Goal: Transaction & Acquisition: Purchase product/service

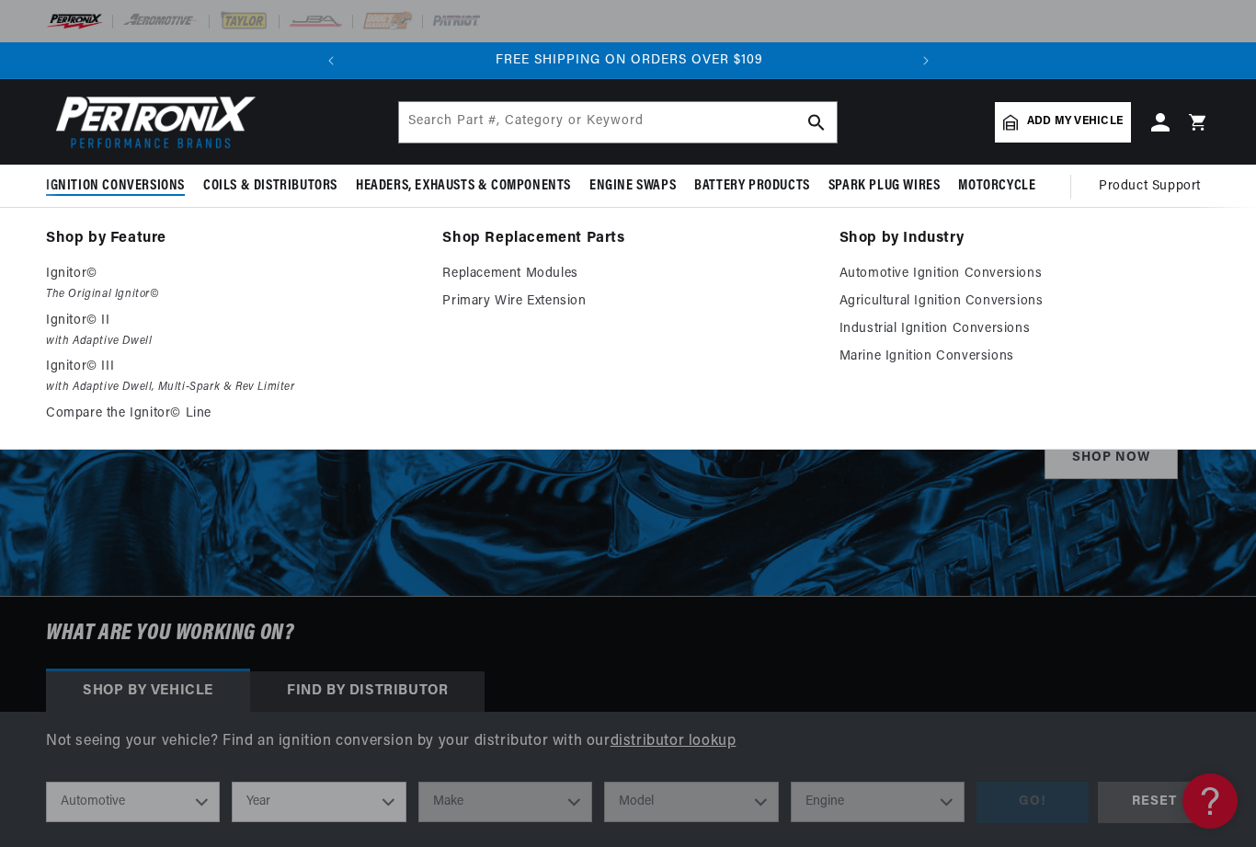
scroll to position [0, 557]
click at [1064, 123] on span "Add my vehicle" at bounding box center [1075, 121] width 96 height 17
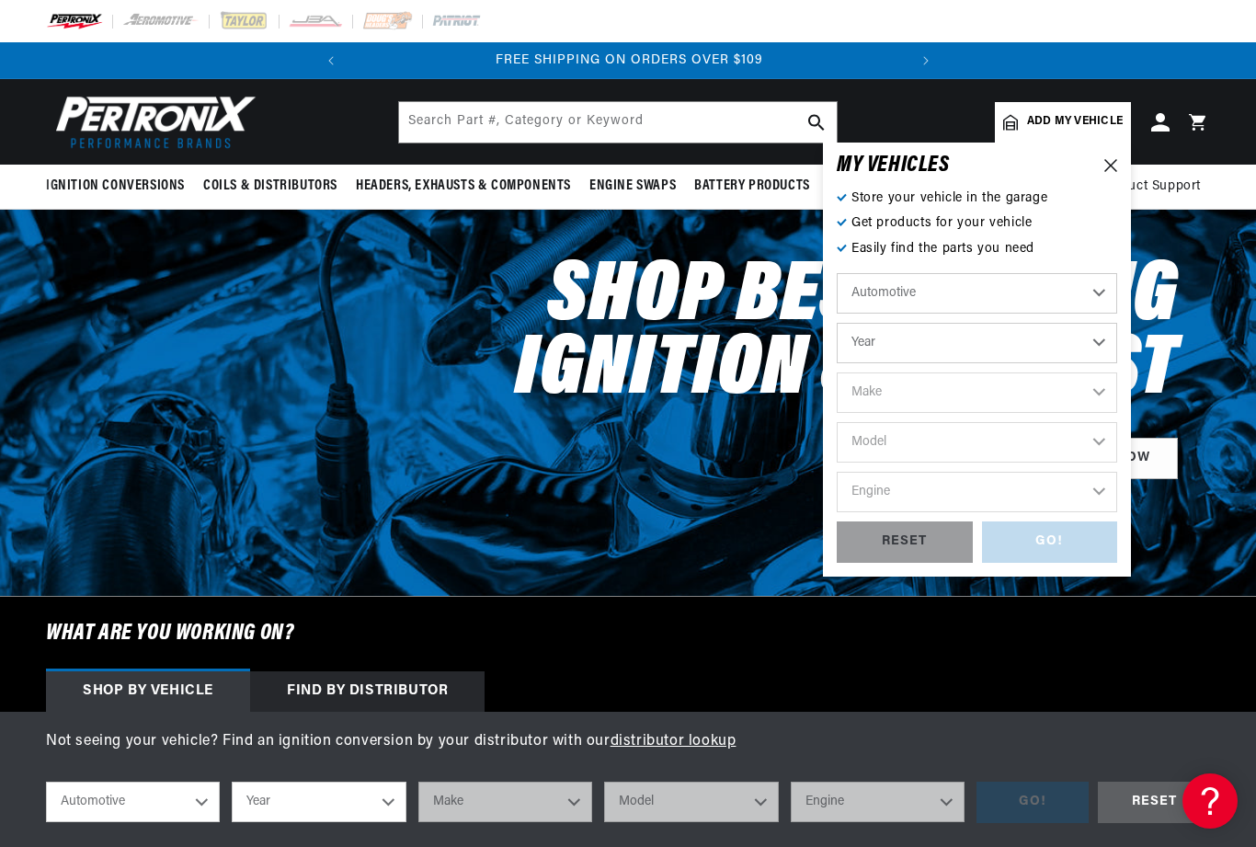
click at [1105, 283] on select "Automotive Agricultural Industrial Marine Motorcycle" at bounding box center [977, 293] width 280 height 40
click at [1103, 343] on select "Year 2024 2023 2022 2021 2020 2019 2018 2017 2016 2015 2014 2013 2012 2011 2010…" at bounding box center [977, 343] width 280 height 40
select select "1955"
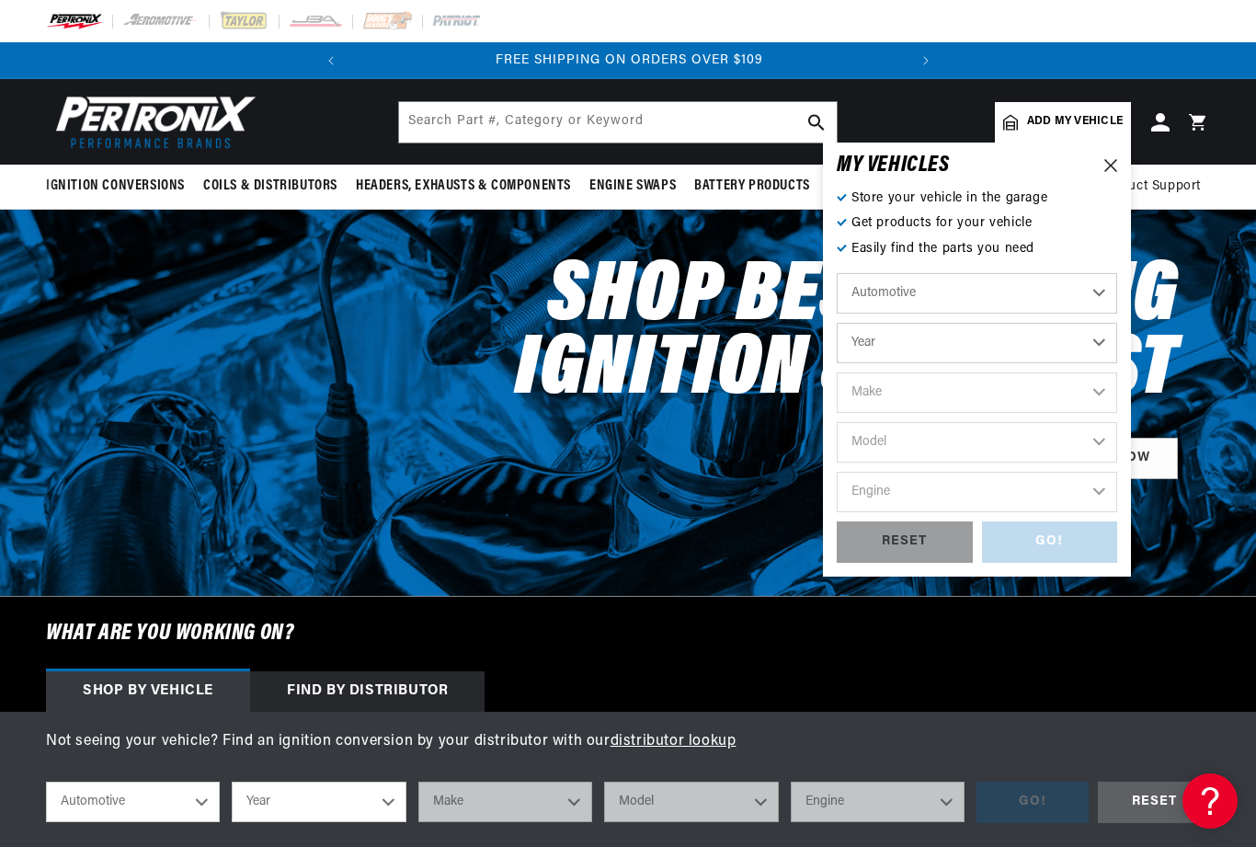
select select "1955"
click at [1115, 390] on select "Make Aston Martin Buick Cadillac Chevrolet Chrysler Dodge Ford GMC Hillman Humb…" at bounding box center [977, 392] width 280 height 40
select select "Chevrolet"
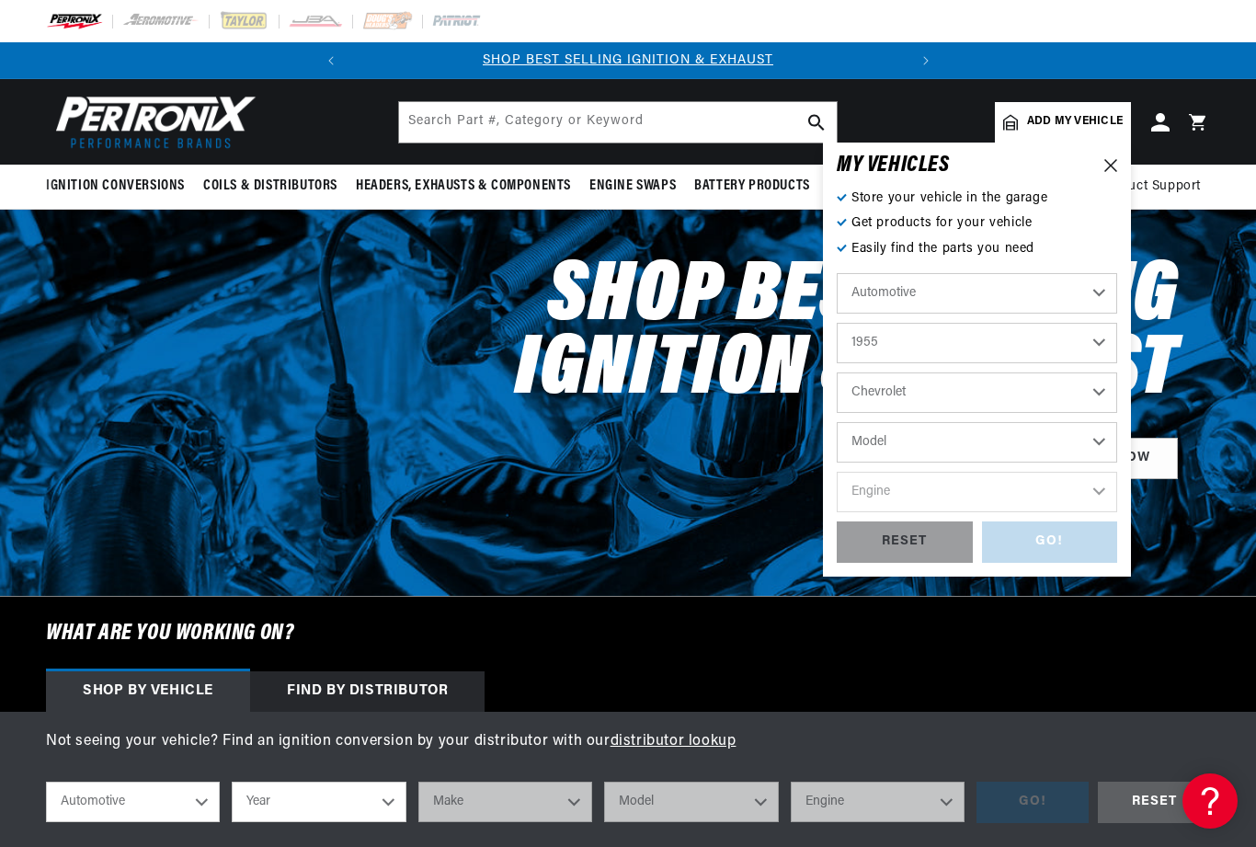
click at [1105, 433] on select "Model Bel Air Corvette Nomad One-Fifty Series Sedan Delivery Suburban Truck Two…" at bounding box center [977, 442] width 280 height 40
select select "Two-Ten-Series"
click at [1108, 497] on select "Engine 235cid / 3.8L 261cid / 4.3L 265cid / 4.3L" at bounding box center [977, 492] width 280 height 40
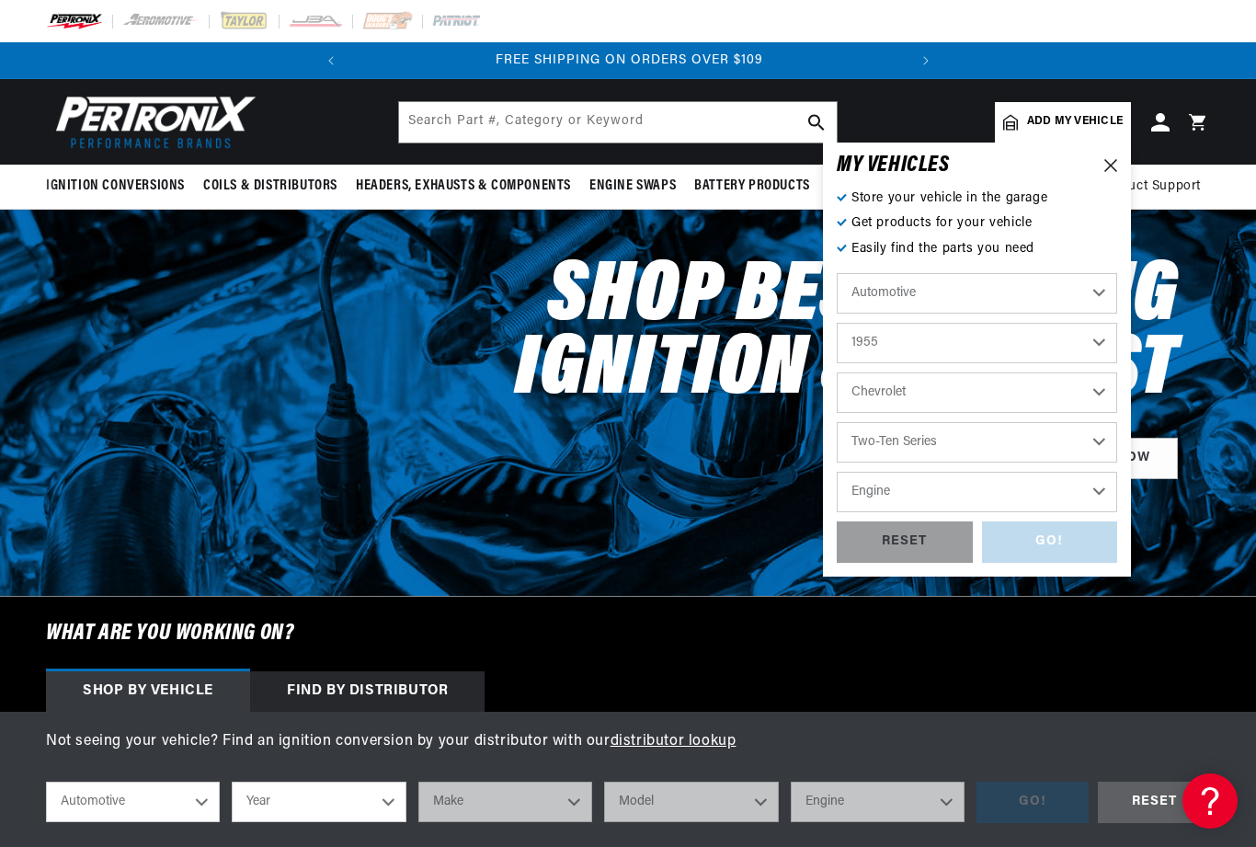
select select "235cid-3.8L"
click at [1069, 558] on div "GO!" at bounding box center [1050, 541] width 136 height 41
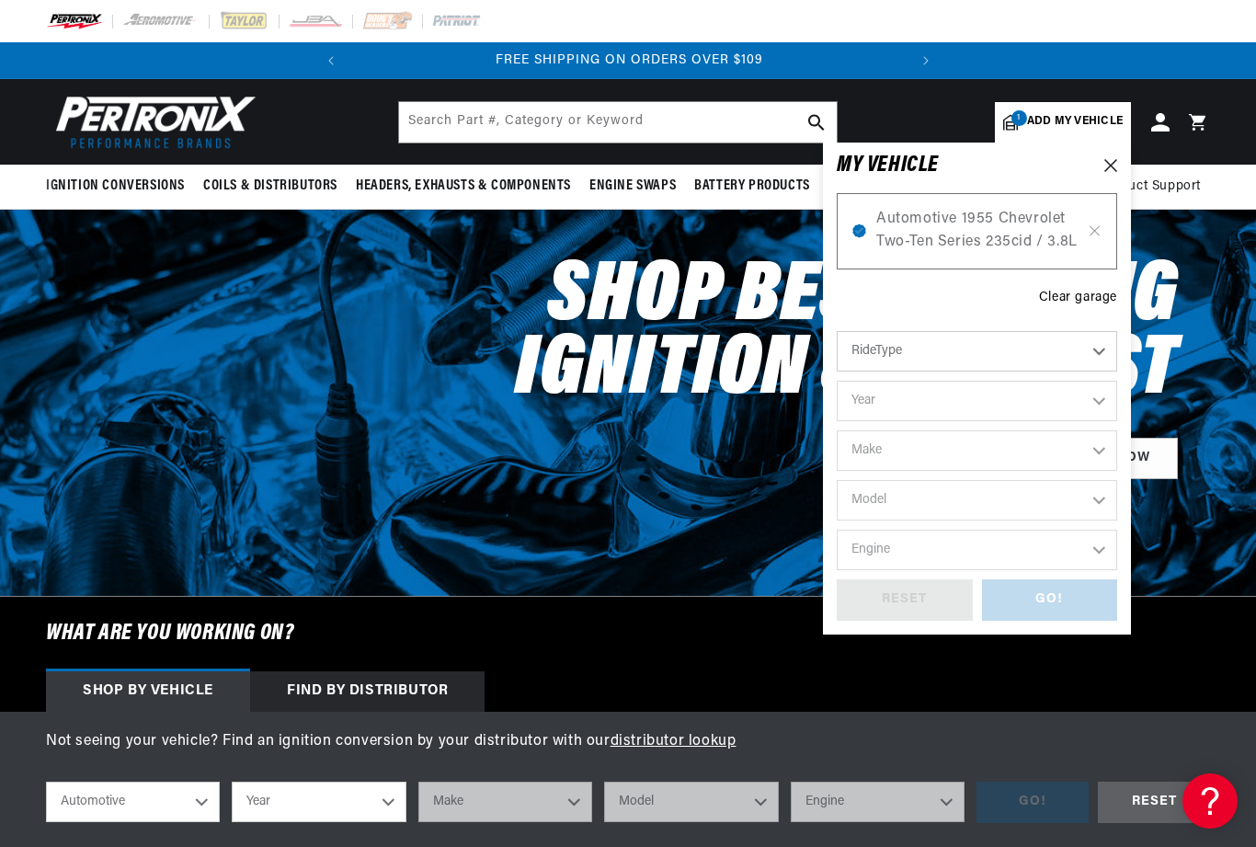
select select "1955"
select select "Chevrolet"
select select "Two-Ten-Series"
select select "235cid-3.8L"
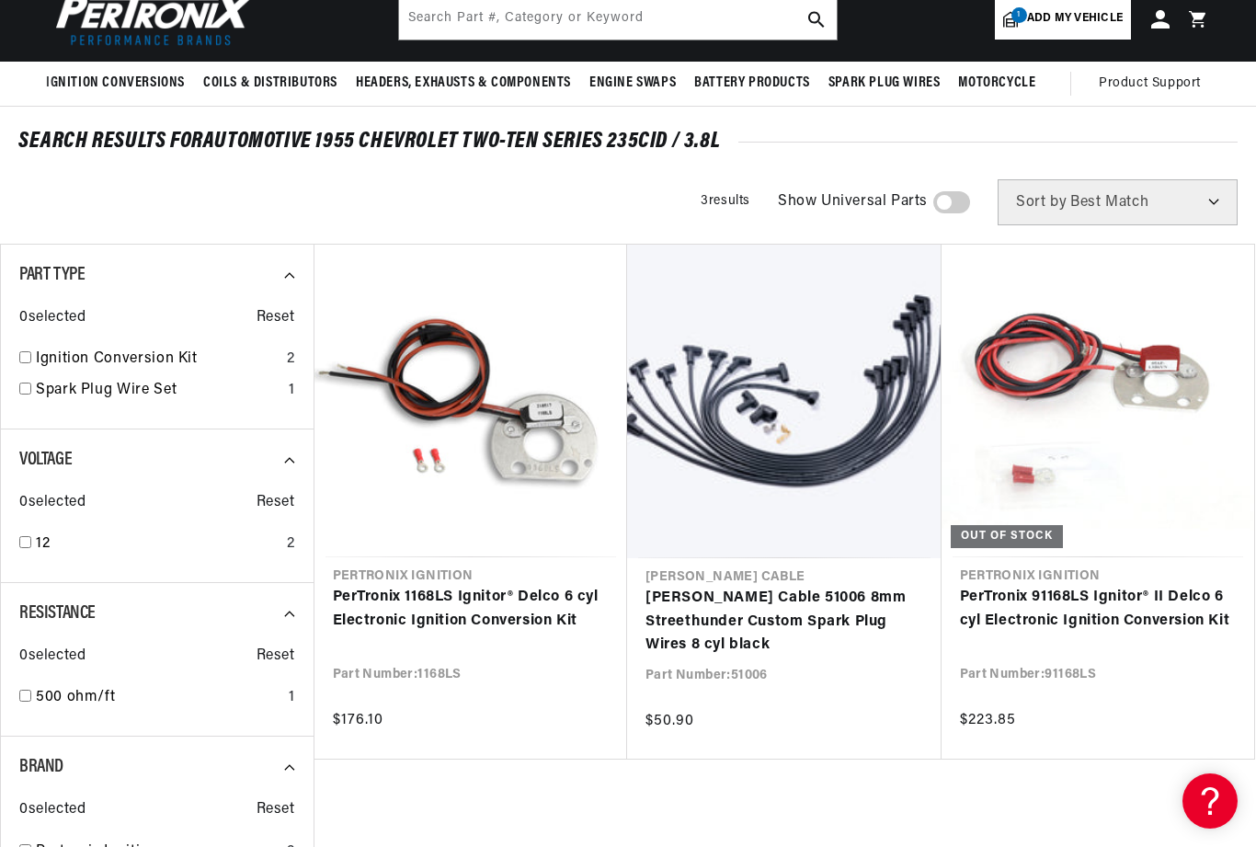
click at [362, 594] on link "PerTronix 1168LS Ignitor® Delco 6 cyl Electronic Ignition Conversion Kit" at bounding box center [471, 609] width 277 height 47
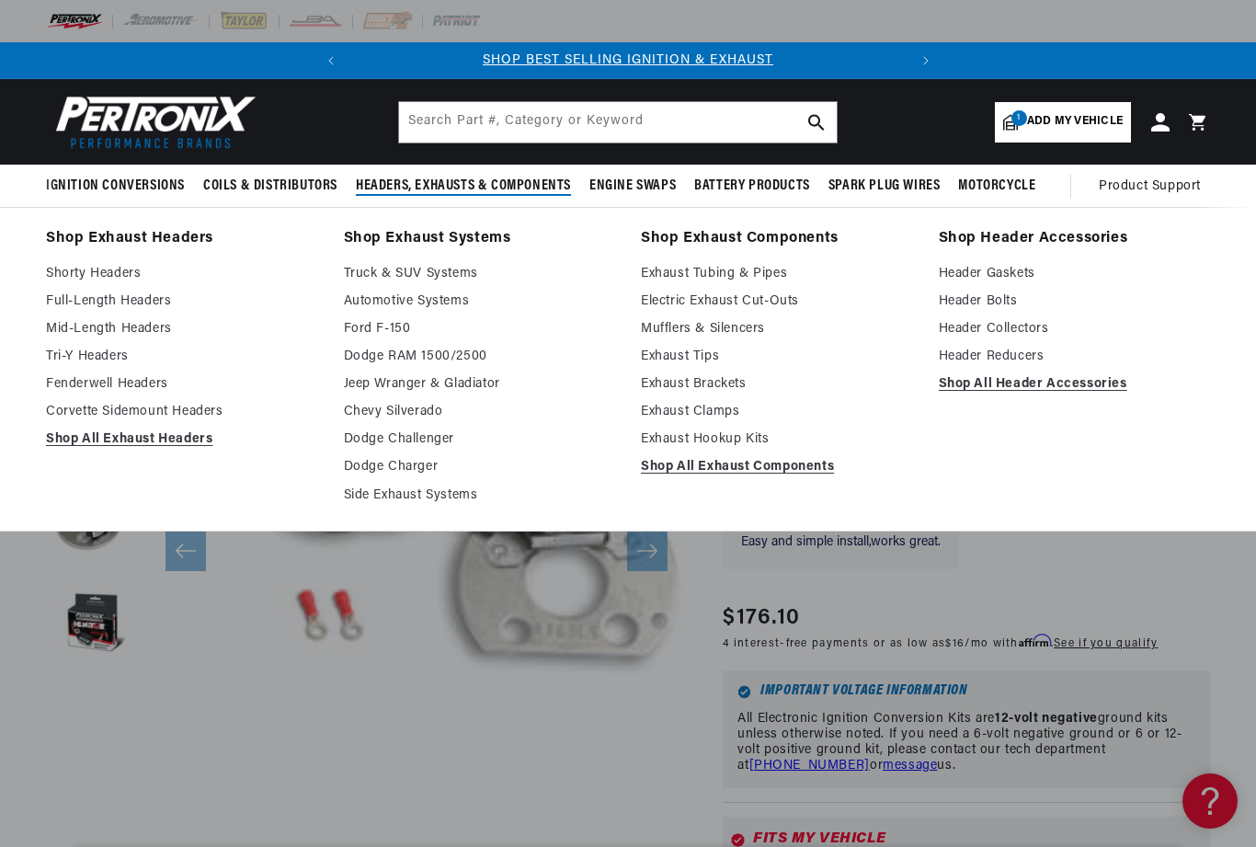
click at [72, 305] on link "Full-Length Headers" at bounding box center [182, 302] width 272 height 22
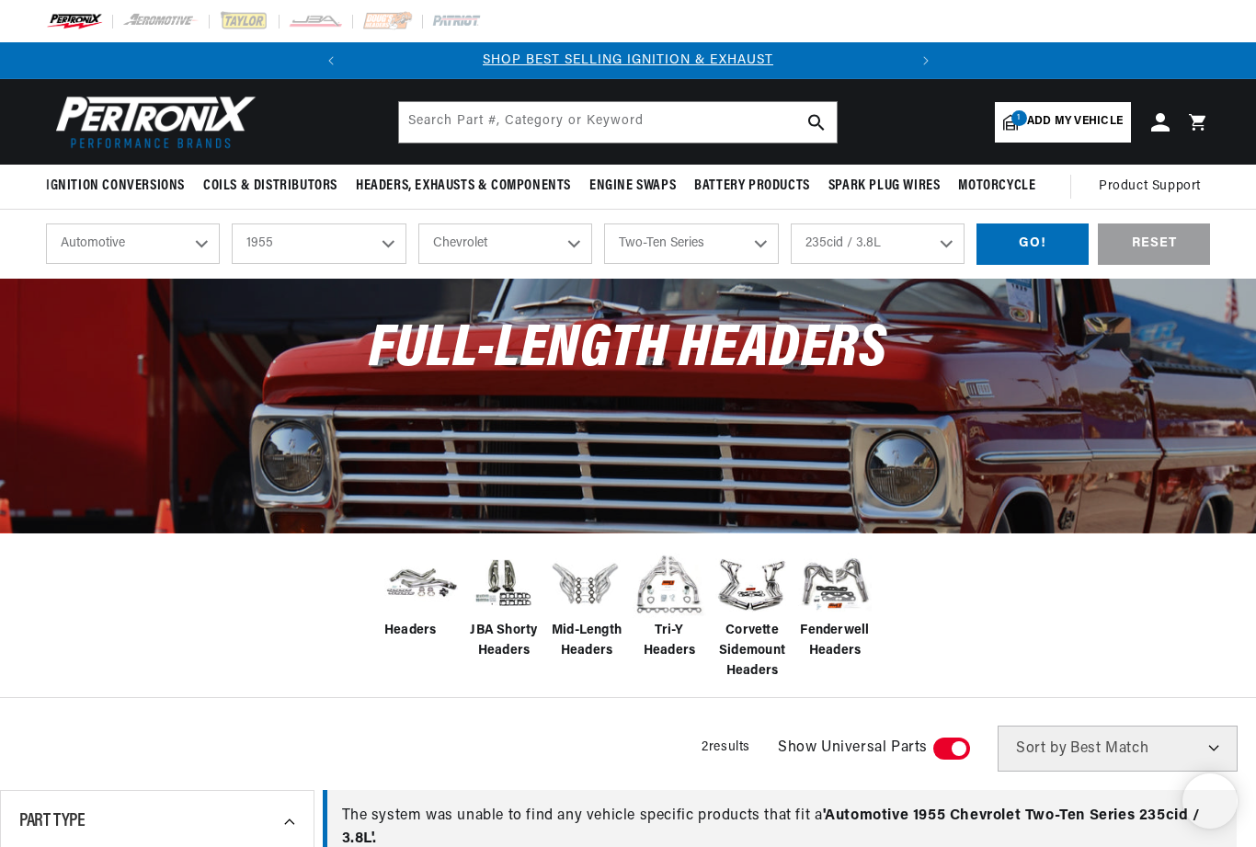
select select "1955"
select select "Chevrolet"
select select "Two-Ten-Series"
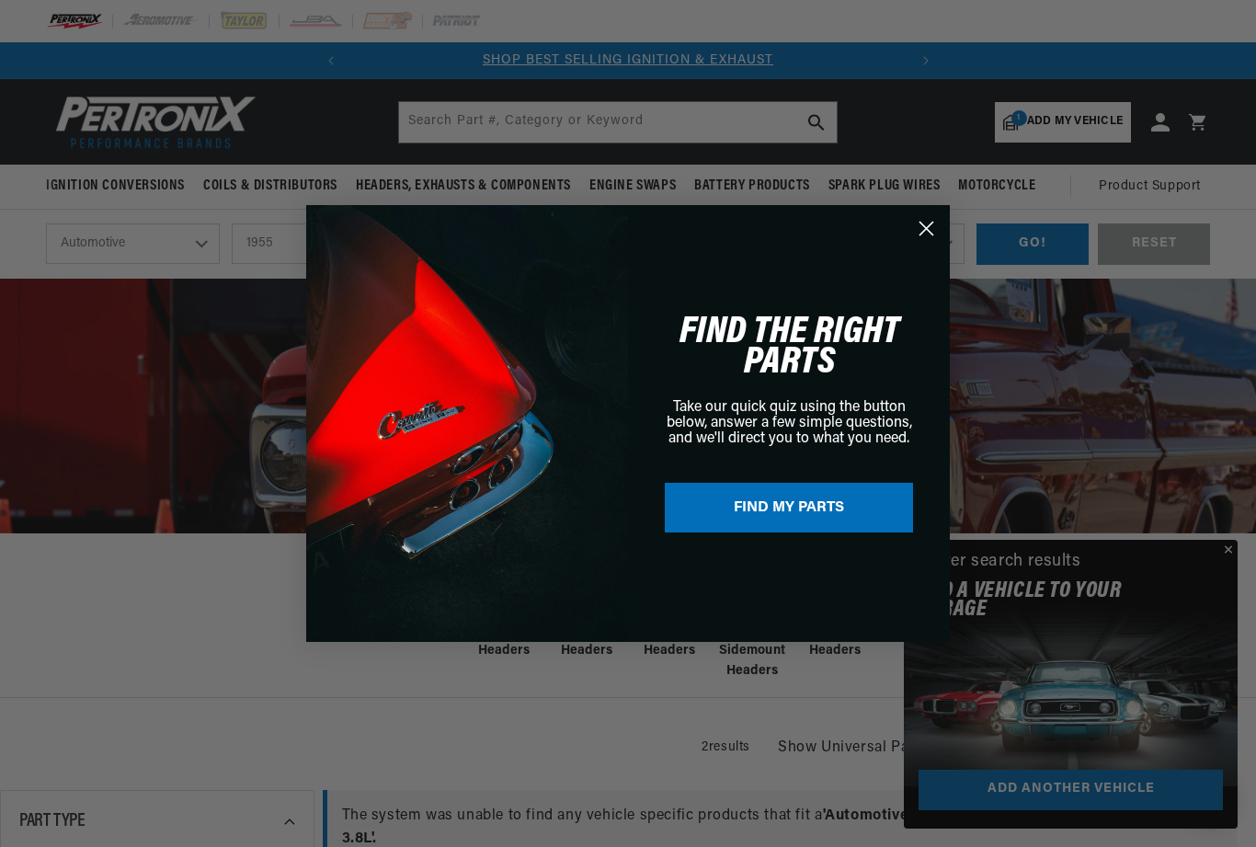
click at [1236, 552] on button "Close" at bounding box center [1226, 551] width 22 height 22
